Goal: Task Accomplishment & Management: Complete application form

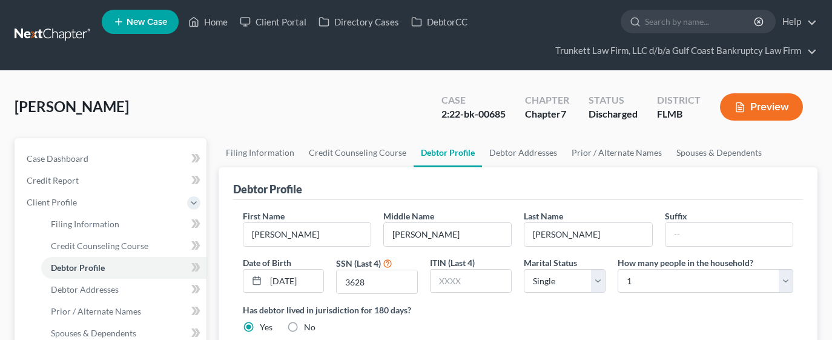
select select "0"
click at [223, 17] on link "Home" at bounding box center [207, 22] width 51 height 22
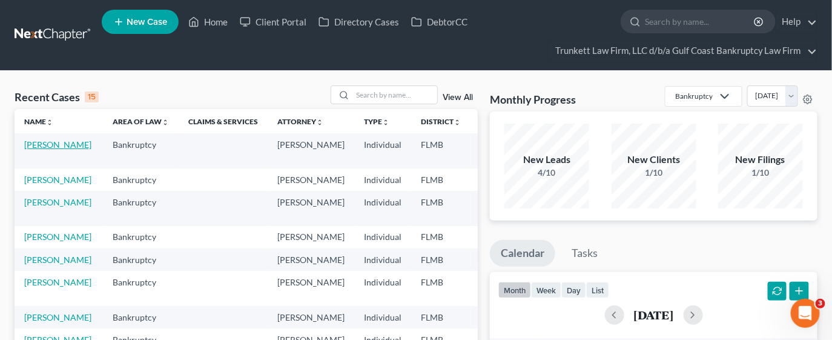
click at [44, 150] on link "[PERSON_NAME]" at bounding box center [57, 144] width 67 height 10
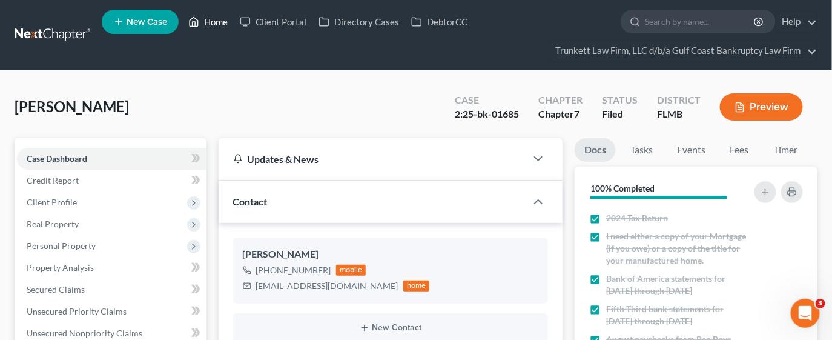
click at [208, 16] on link "Home" at bounding box center [207, 22] width 51 height 22
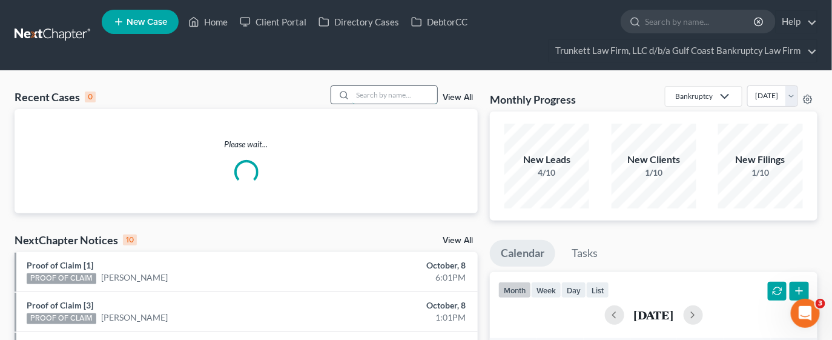
click at [383, 99] on input "search" at bounding box center [395, 95] width 85 height 18
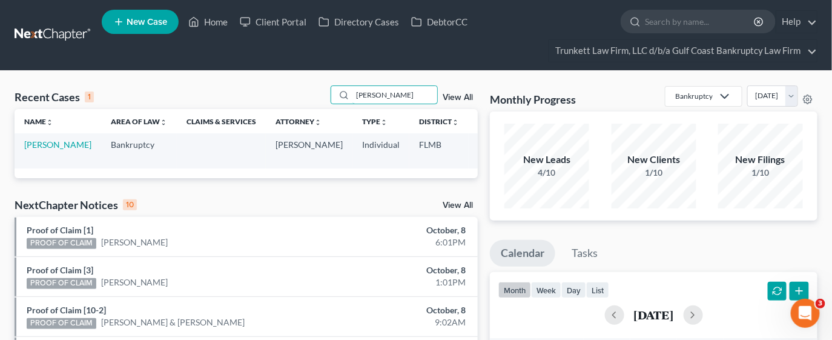
type input "[PERSON_NAME]"
click at [24, 150] on td "[PERSON_NAME]" at bounding box center [58, 150] width 87 height 35
click at [47, 147] on link "[PERSON_NAME]" at bounding box center [57, 144] width 67 height 10
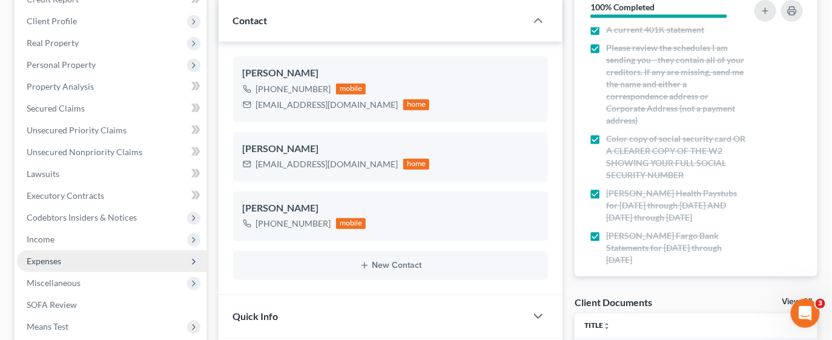
scroll to position [182, 0]
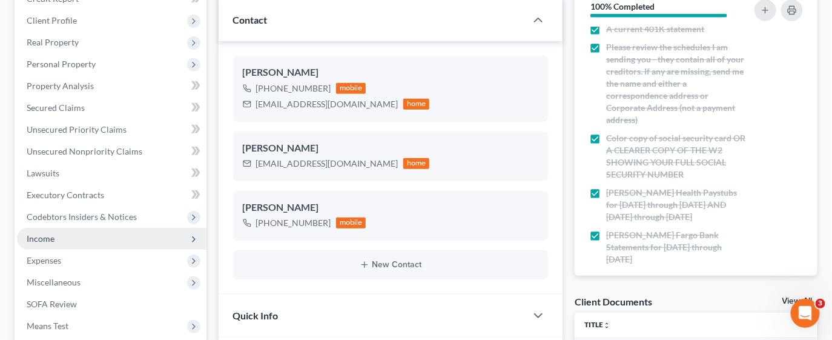
click at [67, 233] on span "Income" at bounding box center [112, 239] width 190 height 22
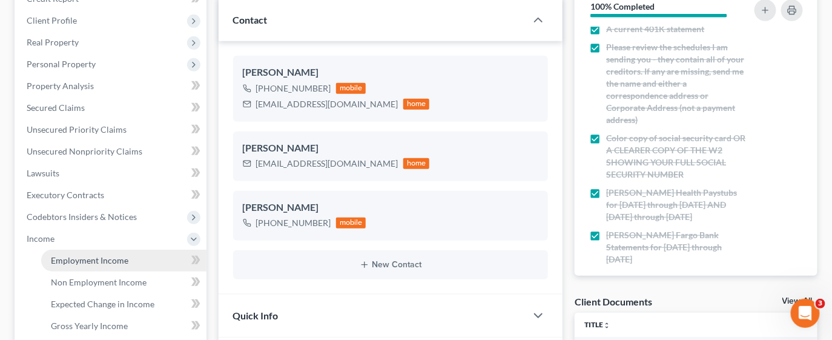
click at [103, 262] on span "Employment Income" at bounding box center [90, 260] width 78 height 10
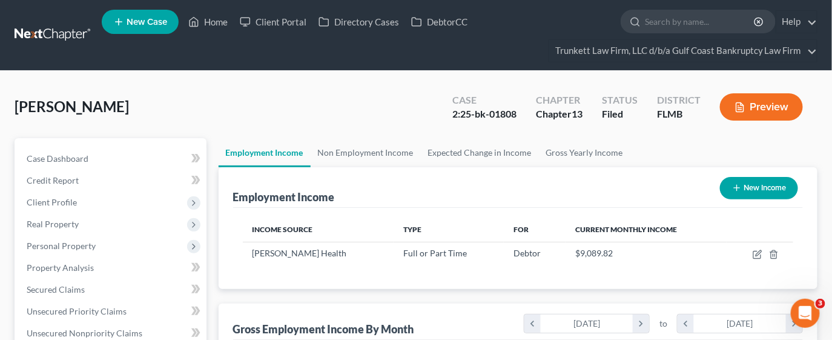
scroll to position [216, 336]
click at [370, 156] on link "Non Employment Income" at bounding box center [366, 152] width 110 height 29
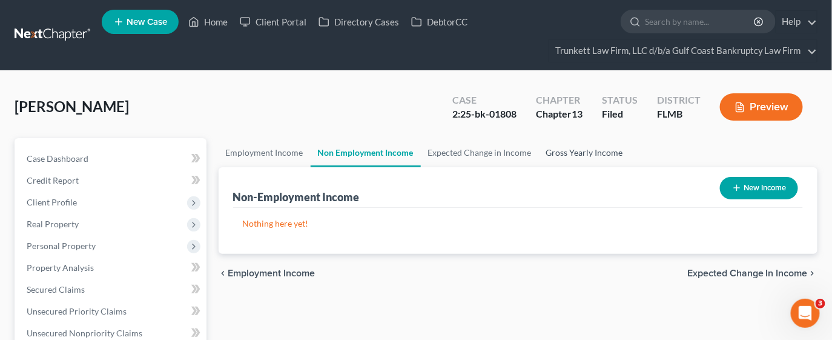
click at [560, 153] on link "Gross Yearly Income" at bounding box center [584, 152] width 91 height 29
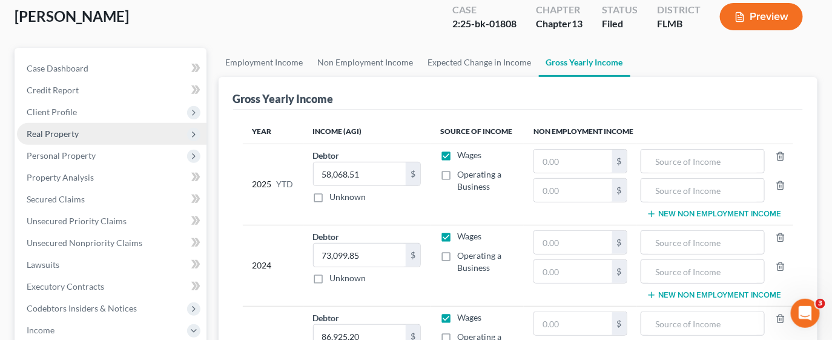
scroll to position [182, 0]
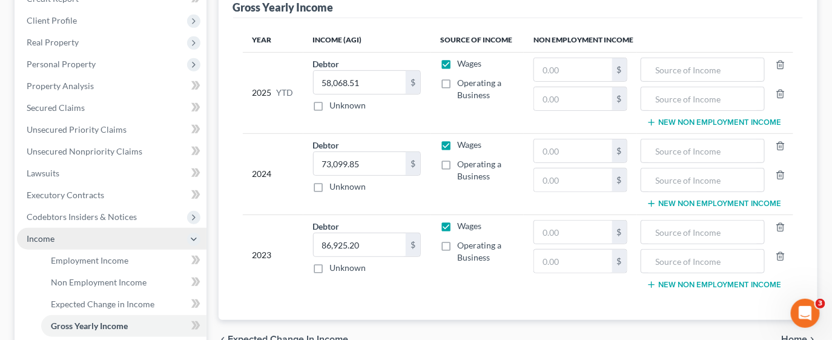
click at [42, 235] on span "Income" at bounding box center [41, 238] width 28 height 10
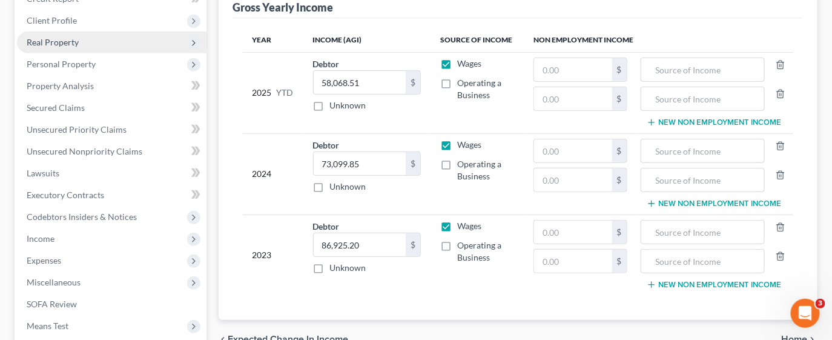
click at [67, 44] on span "Real Property" at bounding box center [53, 42] width 52 height 10
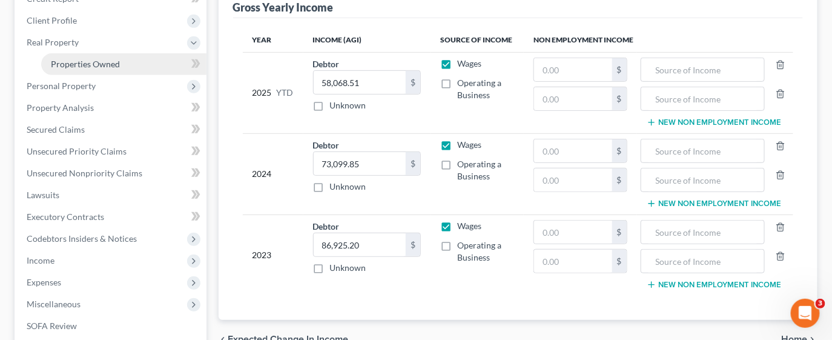
click at [79, 63] on span "Properties Owned" at bounding box center [85, 64] width 69 height 10
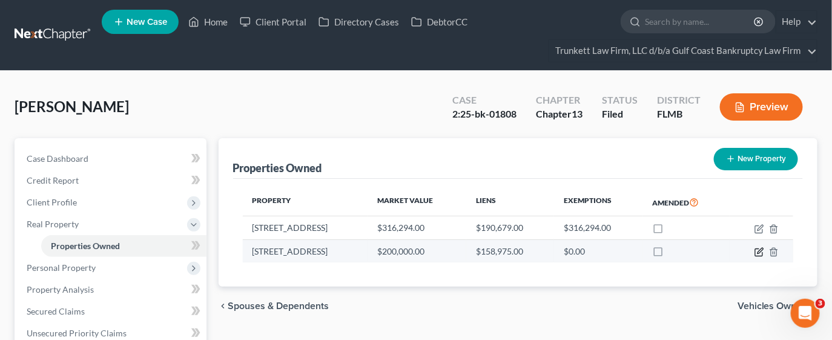
click at [757, 248] on icon "button" at bounding box center [760, 252] width 10 height 10
select select "9"
select select "3"
select select "6"
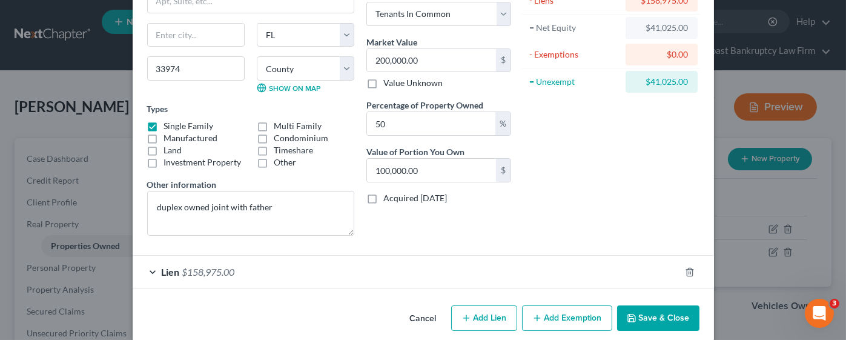
scroll to position [126, 0]
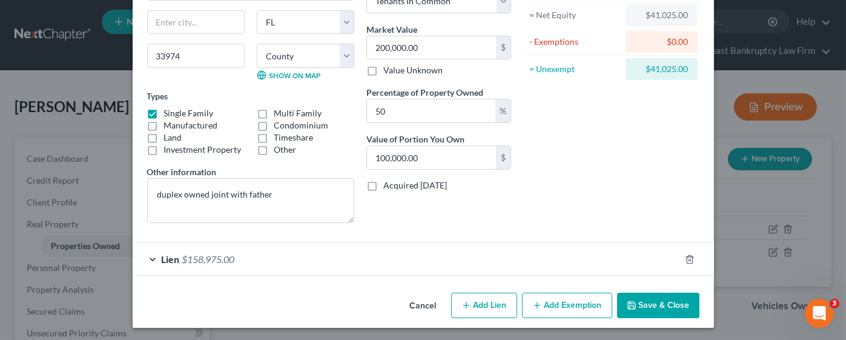
click at [420, 304] on button "Cancel" at bounding box center [423, 306] width 46 height 24
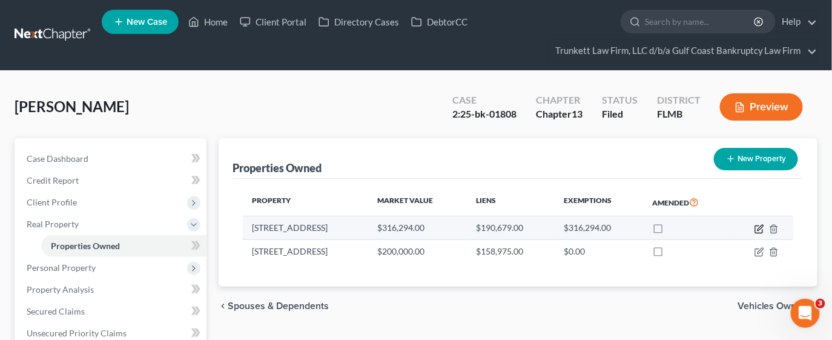
click at [757, 227] on icon "button" at bounding box center [760, 229] width 10 height 10
select select "9"
select select "0"
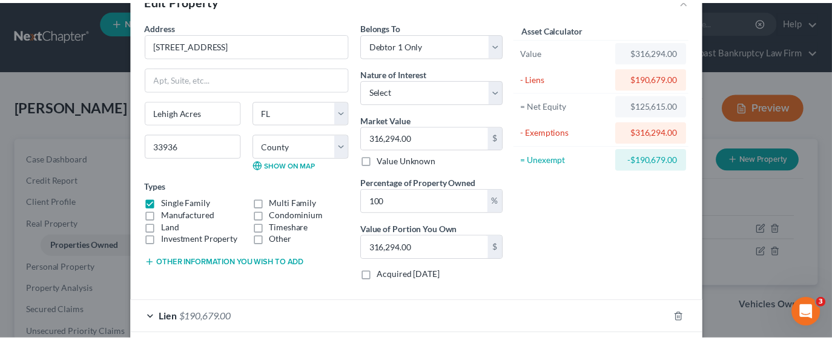
scroll to position [0, 0]
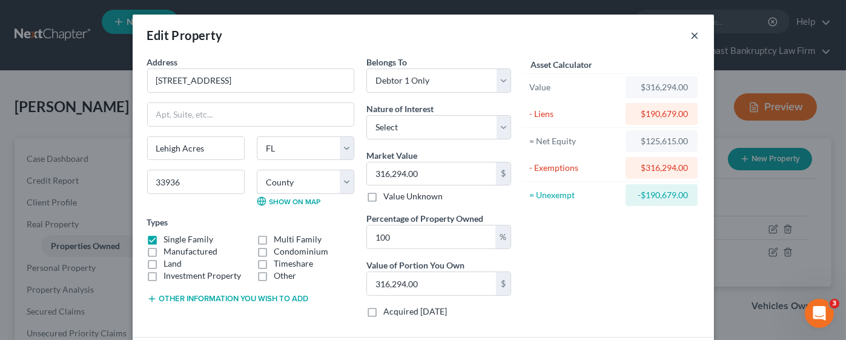
click at [691, 38] on button "×" at bounding box center [695, 35] width 8 height 15
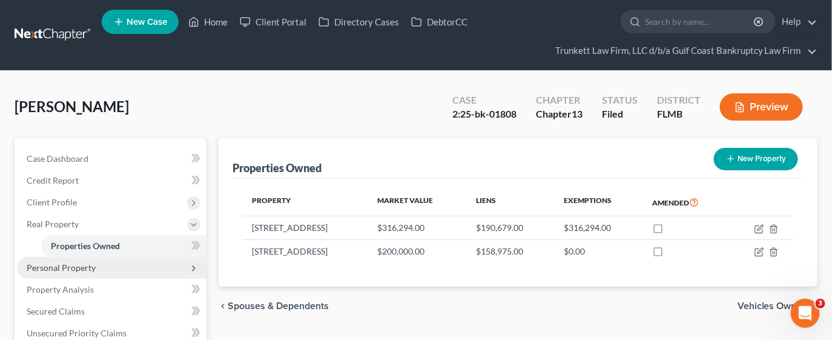
click at [73, 268] on span "Personal Property" at bounding box center [61, 267] width 69 height 10
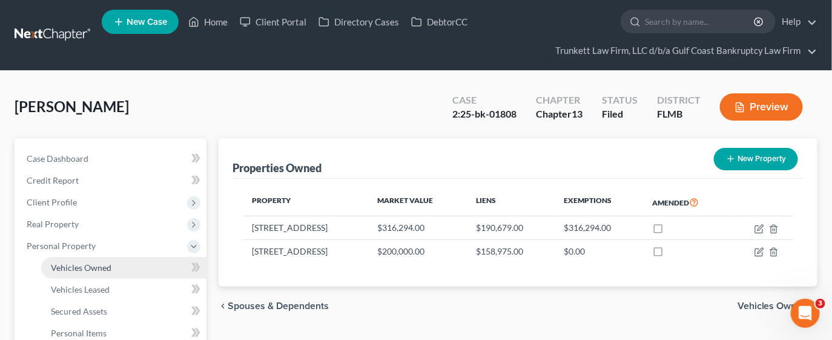
click at [87, 267] on span "Vehicles Owned" at bounding box center [81, 267] width 61 height 10
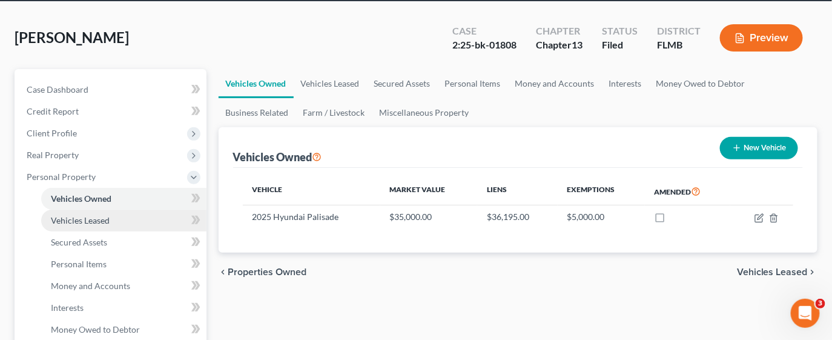
scroll to position [90, 0]
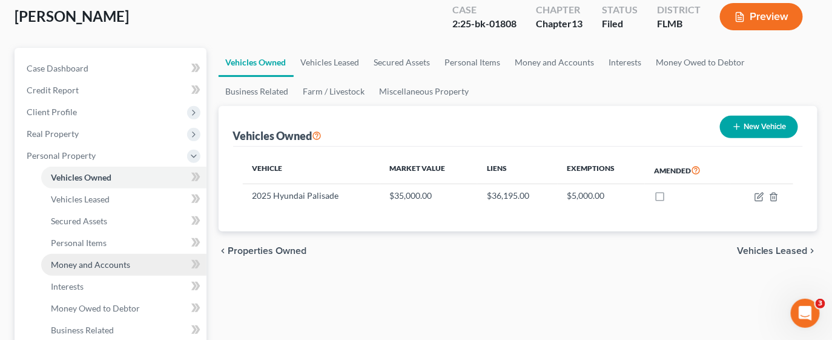
click at [93, 262] on span "Money and Accounts" at bounding box center [90, 264] width 79 height 10
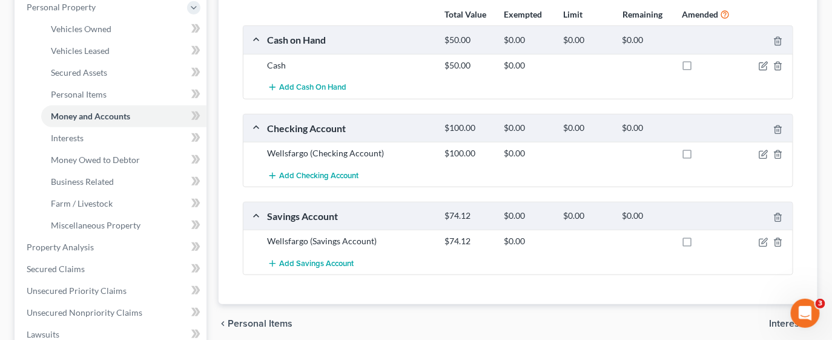
scroll to position [273, 0]
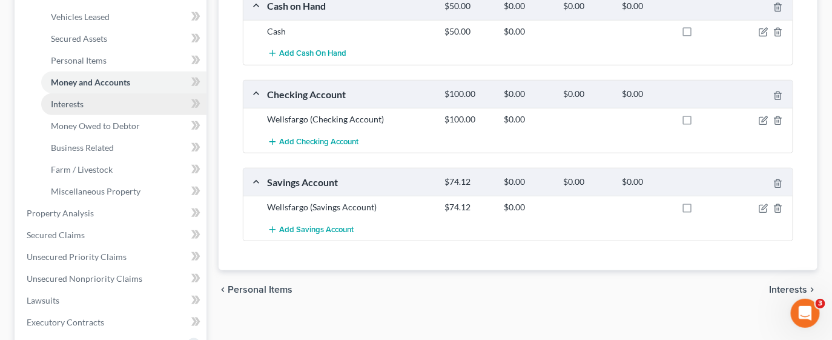
click at [83, 99] on span "Interests" at bounding box center [67, 104] width 33 height 10
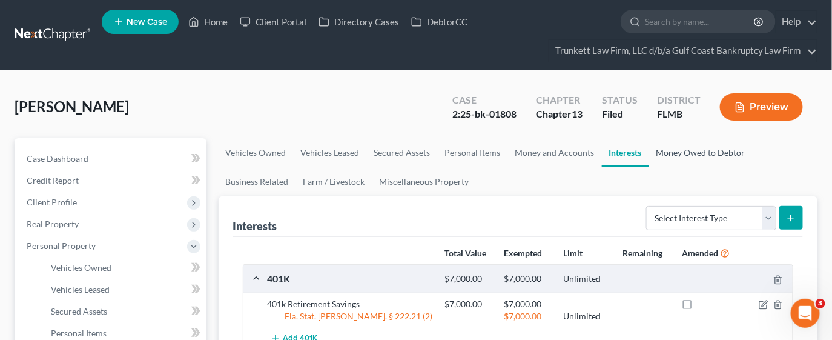
click at [678, 151] on link "Money Owed to Debtor" at bounding box center [701, 152] width 104 height 29
